Goal: Task Accomplishment & Management: Use online tool/utility

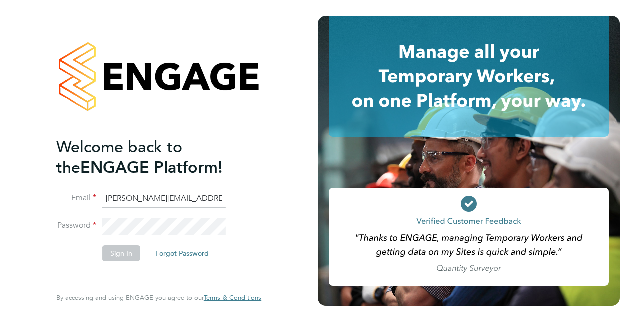
click at [168, 201] on input "christopher.dare1@justice.gov.uk" at bounding box center [165, 199] width 124 height 18
type input "[EMAIL_ADDRESS][DOMAIN_NAME]"
click at [118, 253] on button "Sign In" at bounding box center [122, 254] width 38 height 16
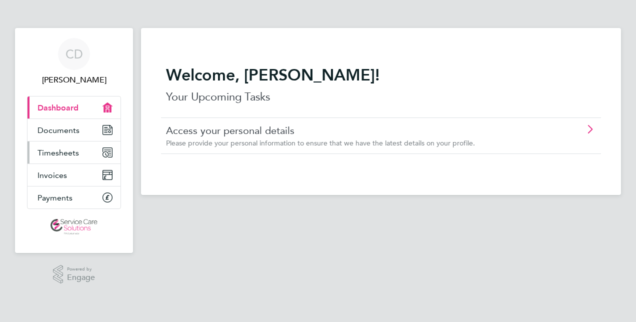
click at [57, 152] on span "Timesheets" at bounding box center [59, 153] width 42 height 10
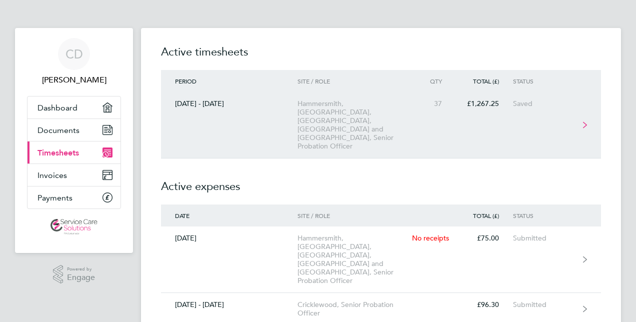
click at [381, 113] on div "Hammersmith, [GEOGRAPHIC_DATA], [GEOGRAPHIC_DATA], [GEOGRAPHIC_DATA] and [GEOGR…" at bounding box center [355, 125] width 115 height 51
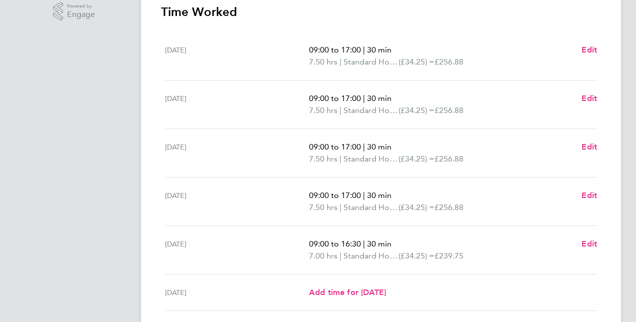
scroll to position [367, 0]
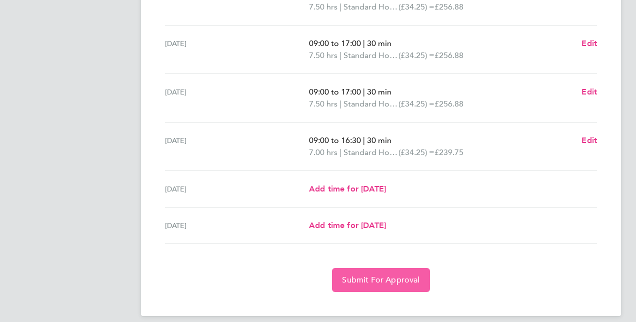
click at [370, 275] on span "Submit For Approval" at bounding box center [381, 280] width 78 height 10
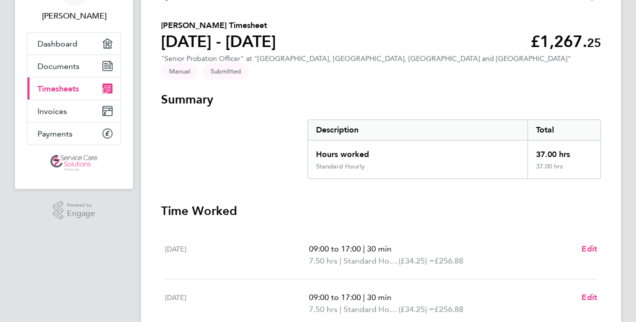
scroll to position [0, 0]
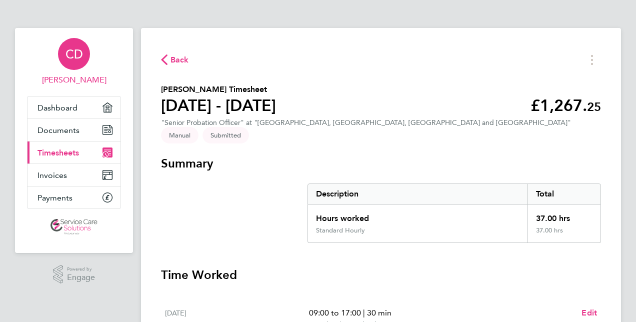
click at [80, 60] on span "CD" at bounding box center [75, 54] width 18 height 13
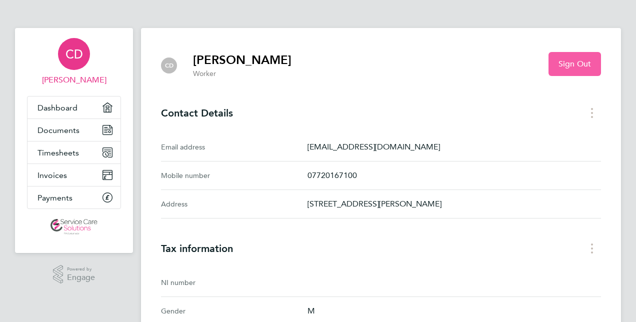
click at [573, 64] on span "Sign Out" at bounding box center [575, 64] width 33 height 10
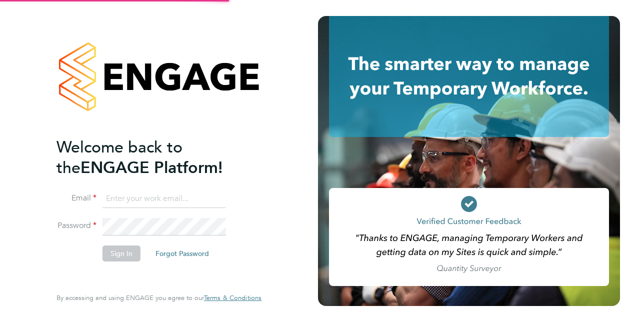
type input "[EMAIL_ADDRESS][DOMAIN_NAME]"
